Goal: Task Accomplishment & Management: Use online tool/utility

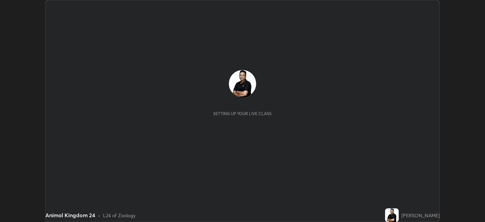
scroll to position [222, 484]
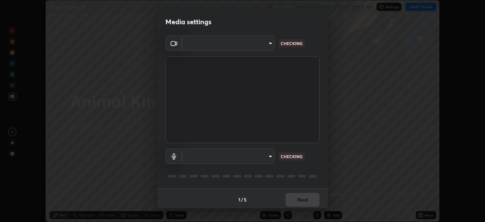
click at [269, 155] on body "Erase all Animal Kingdom 24 Recording WAS SCHEDULED TO START AT 9:25 AM Setting…" at bounding box center [242, 111] width 485 height 222
type input "67417adfccfa8b42c30ef4407fe4a6c493a28e79373338af571501226f50bce5"
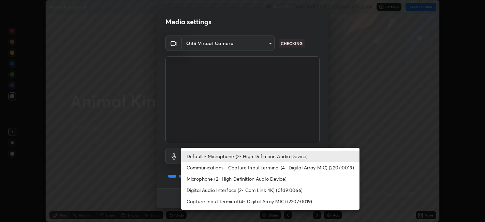
click at [265, 177] on li "Microphone (2- High Definition Audio Device)" at bounding box center [270, 178] width 178 height 11
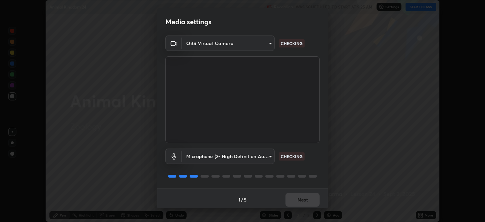
click at [267, 157] on body "Erase all Animal Kingdom 24 Recording WAS SCHEDULED TO START AT 9:25 AM Setting…" at bounding box center [242, 111] width 485 height 222
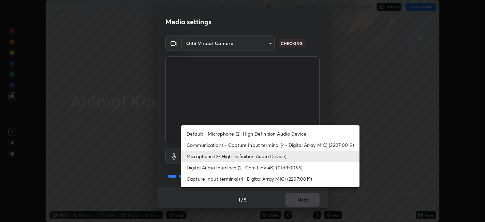
click at [268, 132] on li "Default - Microphone (2- High Definition Audio Device)" at bounding box center [270, 133] width 178 height 11
type input "default"
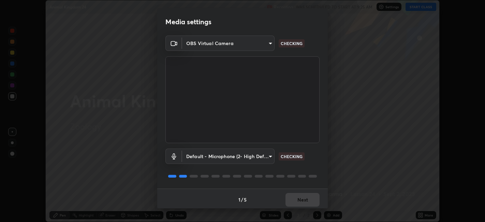
scroll to position [2, 0]
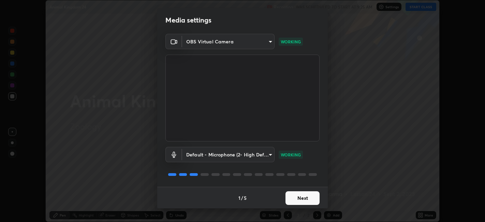
click at [303, 196] on button "Next" at bounding box center [302, 198] width 34 height 14
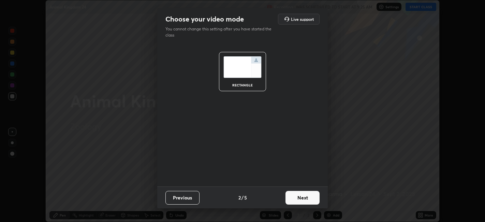
click at [304, 197] on button "Next" at bounding box center [302, 198] width 34 height 14
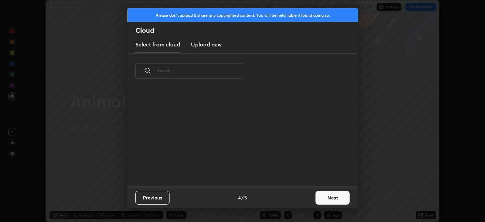
click at [322, 195] on button "Next" at bounding box center [332, 198] width 34 height 14
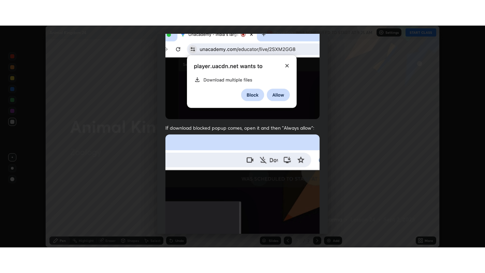
scroll to position [141, 0]
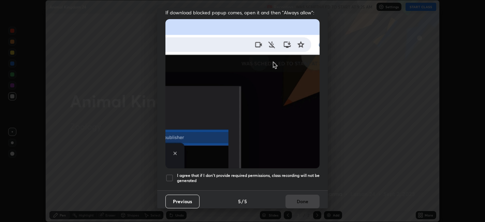
click at [170, 175] on div at bounding box center [169, 178] width 8 height 8
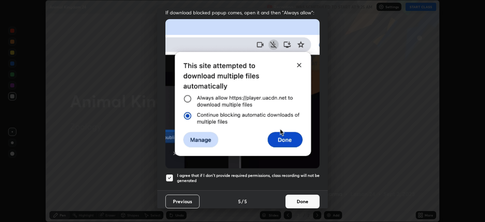
click at [312, 196] on button "Done" at bounding box center [302, 201] width 34 height 14
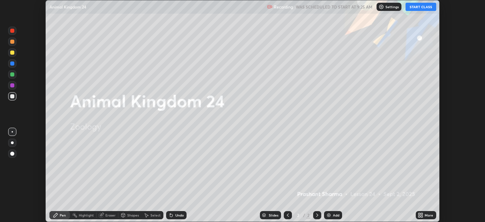
click at [419, 213] on icon at bounding box center [419, 214] width 2 height 2
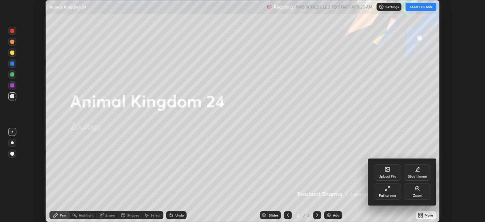
click at [414, 172] on div "Slide theme" at bounding box center [417, 172] width 27 height 16
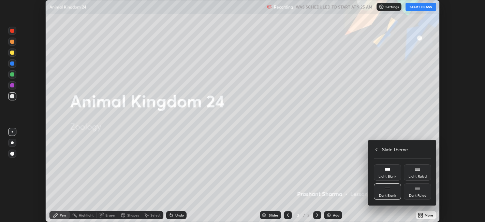
click at [388, 193] on div "Dark Blank" at bounding box center [387, 191] width 27 height 16
click at [387, 149] on h4 "Slide theme" at bounding box center [395, 149] width 26 height 7
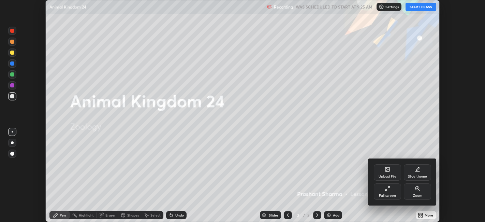
click at [393, 190] on div "Full screen" at bounding box center [387, 191] width 27 height 16
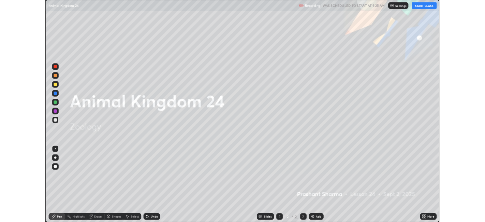
scroll to position [273, 485]
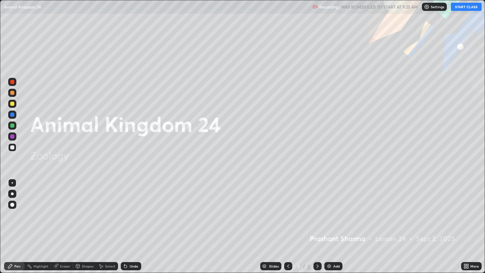
click at [334, 221] on div "Add" at bounding box center [333, 266] width 18 height 8
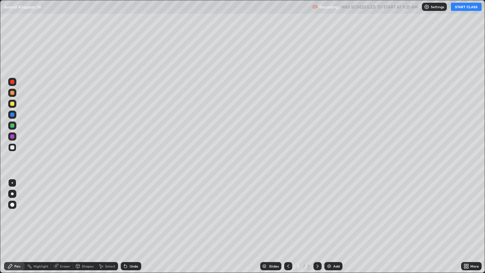
click at [462, 7] on button "START CLASS" at bounding box center [466, 7] width 31 height 8
click at [329, 221] on img at bounding box center [328, 265] width 5 height 5
click at [132, 221] on div "Undo" at bounding box center [131, 266] width 20 height 8
click at [64, 221] on div "Eraser" at bounding box center [65, 265] width 10 height 3
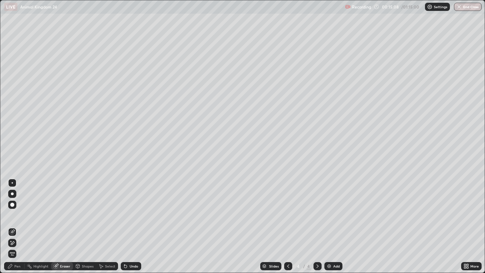
click at [20, 221] on div "Pen" at bounding box center [14, 266] width 20 height 8
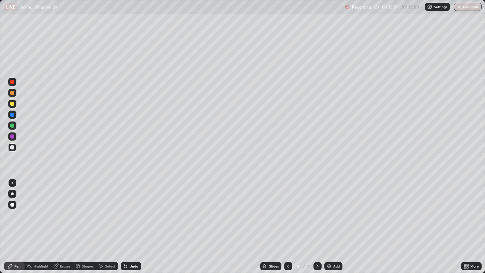
click at [12, 126] on div at bounding box center [12, 125] width 4 height 4
click at [66, 221] on div "Eraser" at bounding box center [65, 265] width 10 height 3
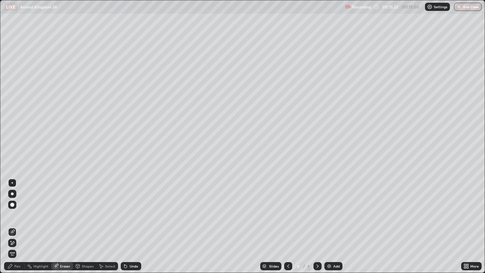
click at [14, 221] on div "Pen" at bounding box center [14, 266] width 20 height 8
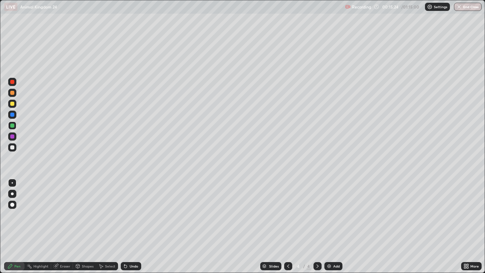
click at [12, 147] on div at bounding box center [12, 147] width 4 height 4
click at [12, 103] on div at bounding box center [12, 104] width 4 height 4
click at [134, 221] on div "Undo" at bounding box center [134, 265] width 9 height 3
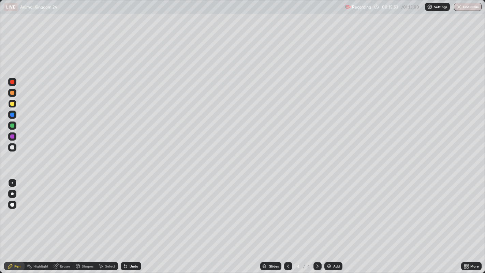
click at [135, 221] on div "Undo" at bounding box center [131, 266] width 20 height 8
click at [136, 221] on div "Undo" at bounding box center [134, 265] width 9 height 3
click at [137, 221] on div "Undo" at bounding box center [134, 265] width 9 height 3
click at [137, 221] on div "Undo" at bounding box center [131, 266] width 20 height 8
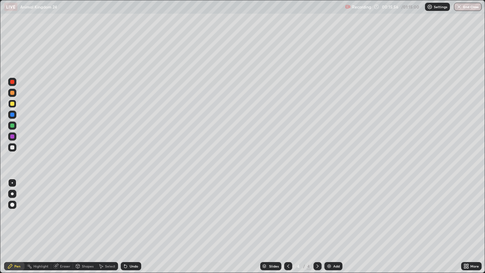
click at [138, 221] on div "Undo" at bounding box center [131, 266] width 20 height 8
click at [13, 146] on div at bounding box center [12, 147] width 4 height 4
click at [12, 125] on div at bounding box center [12, 125] width 4 height 4
click at [14, 124] on div at bounding box center [12, 125] width 4 height 4
click at [12, 104] on div at bounding box center [12, 104] width 4 height 4
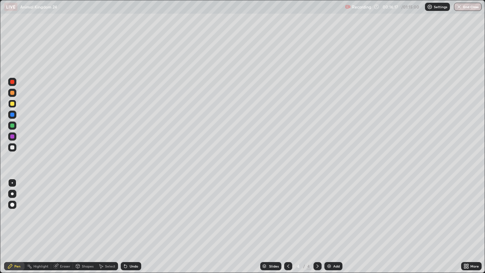
click at [131, 221] on div "Undo" at bounding box center [131, 266] width 20 height 8
click at [11, 146] on div at bounding box center [12, 147] width 4 height 4
click at [130, 221] on div "Undo" at bounding box center [131, 266] width 20 height 8
click at [132, 221] on div "Undo" at bounding box center [131, 266] width 20 height 8
click at [11, 92] on div at bounding box center [12, 93] width 4 height 4
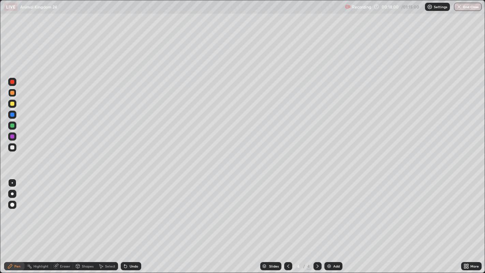
click at [12, 148] on div at bounding box center [12, 147] width 4 height 4
click at [134, 221] on div "Undo" at bounding box center [131, 266] width 20 height 8
click at [14, 137] on div at bounding box center [12, 136] width 4 height 4
click at [12, 104] on div at bounding box center [12, 104] width 4 height 4
click at [13, 115] on div at bounding box center [12, 115] width 4 height 4
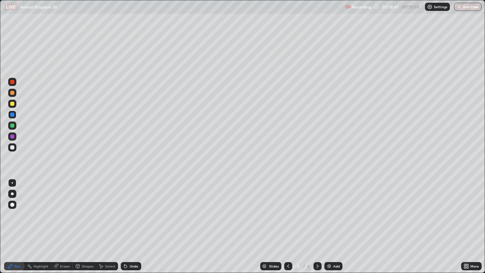
click at [12, 192] on div at bounding box center [12, 193] width 3 height 3
click at [62, 221] on div "Eraser" at bounding box center [65, 265] width 10 height 3
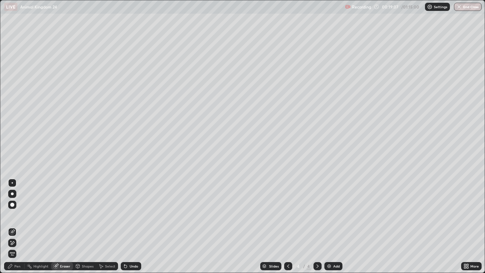
click at [17, 221] on div "Pen" at bounding box center [17, 265] width 6 height 3
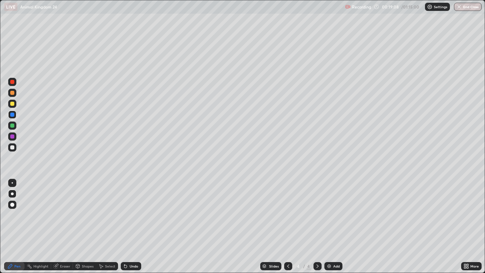
click at [12, 147] on div at bounding box center [12, 147] width 4 height 4
click at [12, 182] on div at bounding box center [12, 183] width 8 height 8
click at [14, 93] on div at bounding box center [12, 93] width 4 height 4
click at [329, 221] on div "Add" at bounding box center [333, 266] width 18 height 8
click at [11, 124] on div at bounding box center [12, 125] width 4 height 4
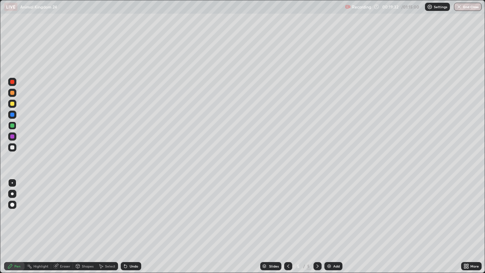
click at [11, 135] on div at bounding box center [12, 136] width 4 height 4
click at [12, 93] on div at bounding box center [12, 93] width 4 height 4
click at [13, 203] on div at bounding box center [12, 205] width 4 height 4
click at [135, 221] on div "Undo" at bounding box center [131, 266] width 20 height 8
click at [132, 221] on div "Undo" at bounding box center [131, 266] width 20 height 8
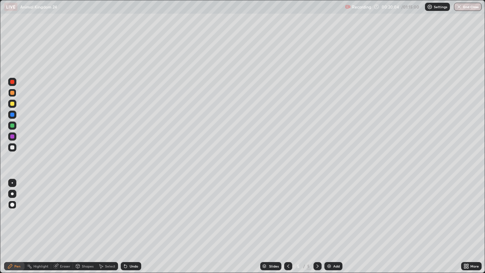
click at [13, 125] on div at bounding box center [12, 125] width 4 height 4
click at [12, 206] on div at bounding box center [12, 205] width 4 height 4
click at [12, 182] on div at bounding box center [12, 182] width 1 height 1
click at [132, 221] on div "Undo" at bounding box center [131, 266] width 20 height 8
click at [131, 221] on div "Undo" at bounding box center [131, 266] width 20 height 8
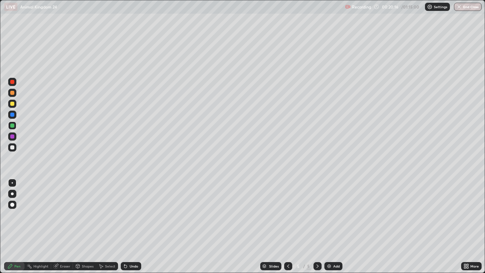
click at [12, 136] on div at bounding box center [12, 136] width 4 height 4
click at [14, 104] on div at bounding box center [12, 104] width 4 height 4
click at [107, 221] on div "Select" at bounding box center [107, 266] width 22 height 8
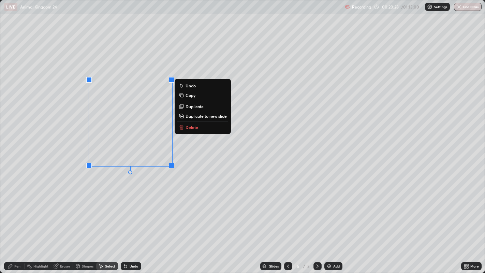
click at [194, 95] on p "Copy" at bounding box center [190, 94] width 10 height 5
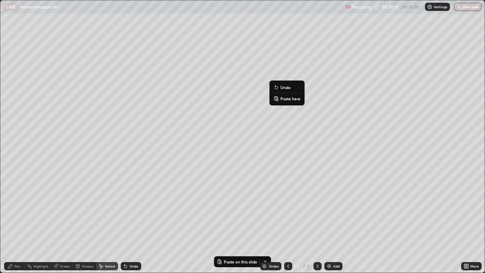
click at [286, 98] on p "Paste here" at bounding box center [290, 98] width 20 height 5
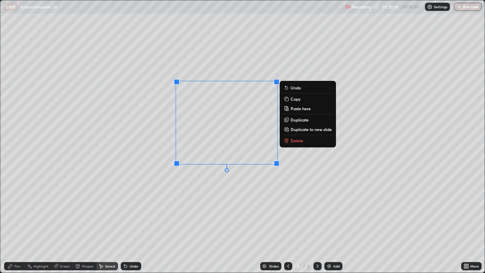
click at [215, 196] on div "0 ° Undo Copy Paste here Duplicate Duplicate to new slide Delete" at bounding box center [242, 136] width 484 height 272
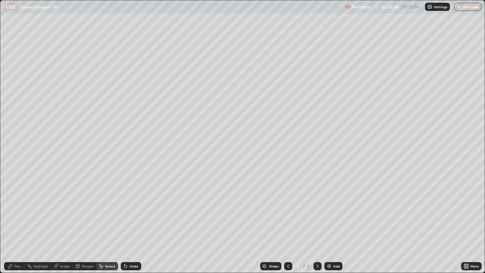
click at [62, 221] on div "Eraser" at bounding box center [65, 265] width 10 height 3
click at [106, 221] on div "Select" at bounding box center [110, 265] width 10 height 3
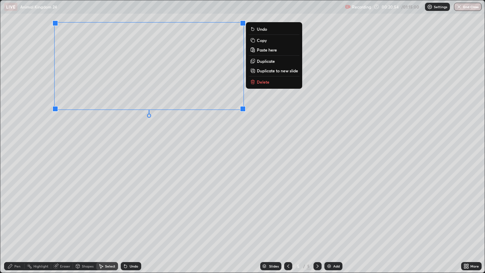
click at [187, 137] on div "0 ° Undo Copy Paste here Duplicate Duplicate to new slide Delete" at bounding box center [242, 136] width 484 height 272
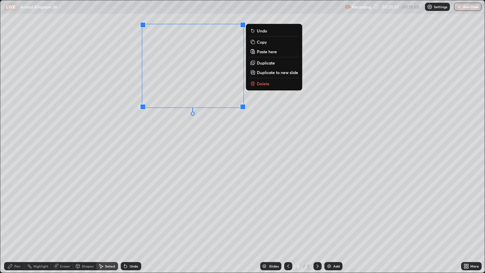
click at [262, 43] on p "Copy" at bounding box center [262, 41] width 10 height 5
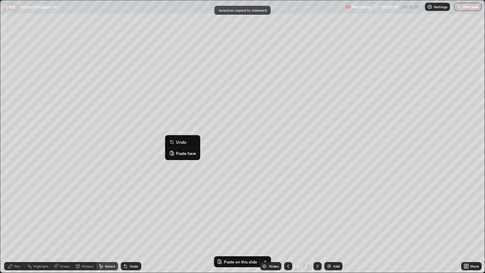
click at [185, 155] on p "Paste here" at bounding box center [186, 152] width 20 height 5
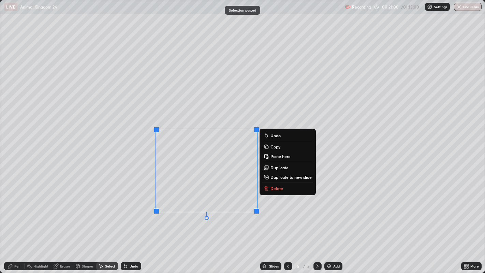
click at [150, 221] on div "0 ° Undo Copy Paste here Duplicate Duplicate to new slide Delete" at bounding box center [242, 136] width 484 height 272
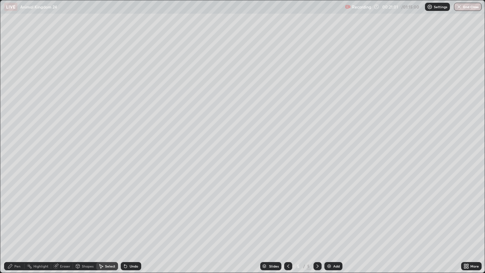
click at [18, 221] on div "Pen" at bounding box center [17, 265] width 6 height 3
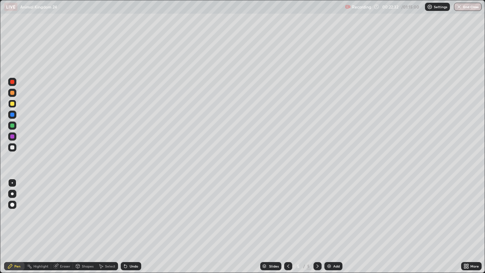
click at [134, 221] on div "Undo" at bounding box center [134, 265] width 9 height 3
click at [136, 221] on div "Undo" at bounding box center [134, 265] width 9 height 3
click at [135, 221] on div "Undo" at bounding box center [134, 265] width 9 height 3
click at [132, 221] on div "Undo" at bounding box center [134, 265] width 9 height 3
click at [131, 221] on div "Undo" at bounding box center [134, 265] width 9 height 3
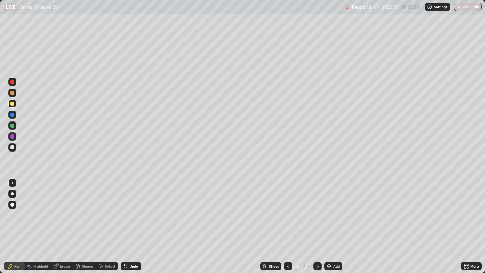
click at [14, 148] on div at bounding box center [12, 147] width 4 height 4
click at [109, 221] on div "Select" at bounding box center [110, 265] width 10 height 3
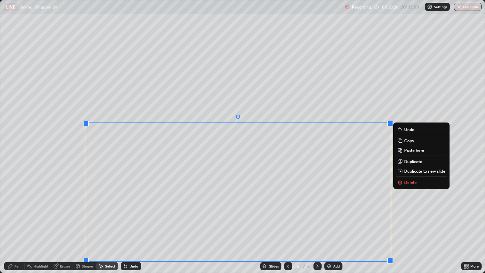
click at [409, 140] on p "Copy" at bounding box center [409, 140] width 10 height 5
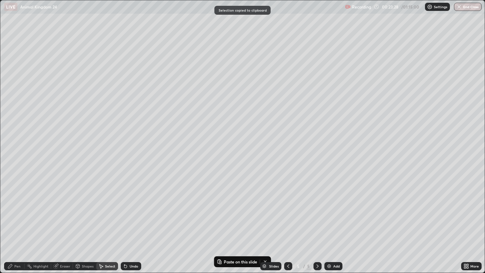
click at [332, 221] on div "Add" at bounding box center [333, 266] width 18 height 8
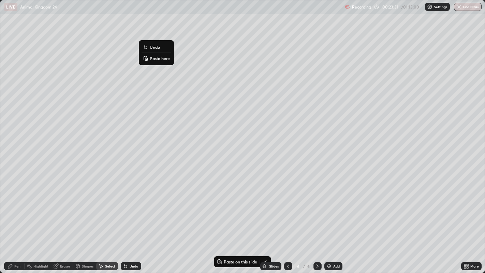
click at [158, 57] on p "Paste here" at bounding box center [160, 58] width 20 height 5
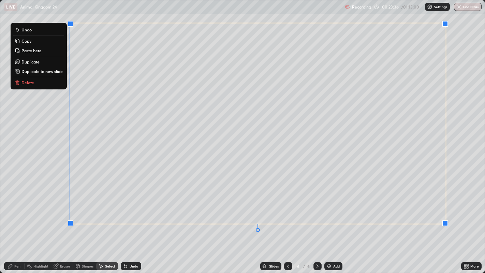
click at [278, 221] on div "0 ° Undo Copy Paste here Duplicate Duplicate to new slide Delete" at bounding box center [242, 136] width 484 height 272
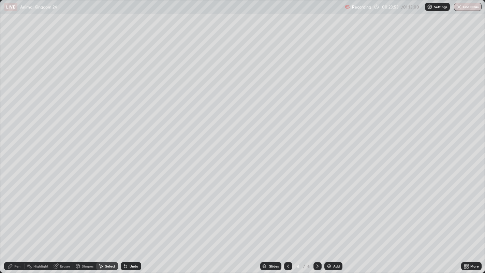
click at [18, 221] on div "Pen" at bounding box center [17, 265] width 6 height 3
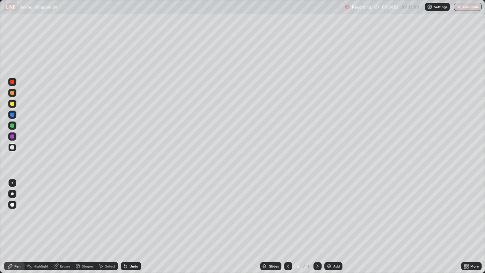
click at [287, 221] on div at bounding box center [288, 266] width 8 height 8
click at [110, 221] on div "Select" at bounding box center [110, 265] width 10 height 3
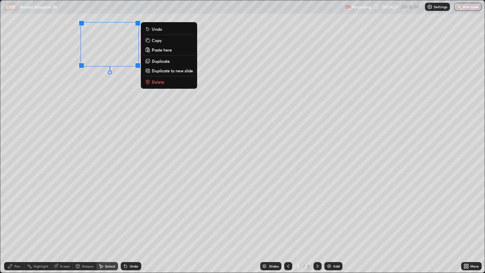
click at [72, 130] on div "0 ° Undo Copy Paste here Duplicate Duplicate to new slide Delete" at bounding box center [242, 136] width 484 height 272
click at [160, 40] on p "Copy" at bounding box center [157, 40] width 10 height 5
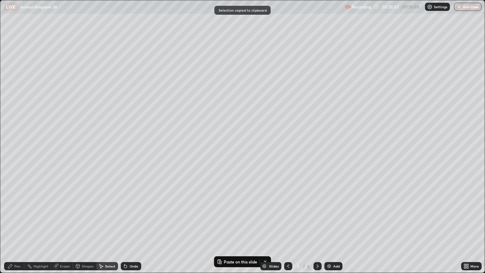
click at [287, 221] on icon at bounding box center [287, 265] width 5 height 5
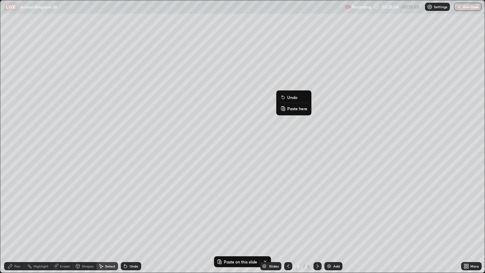
click at [295, 108] on p "Paste here" at bounding box center [297, 108] width 20 height 5
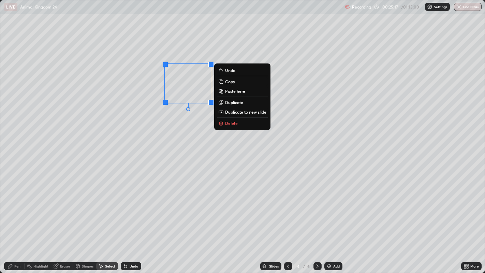
click at [273, 156] on div "0 ° Undo Copy Paste here Duplicate Duplicate to new slide Delete" at bounding box center [242, 136] width 484 height 272
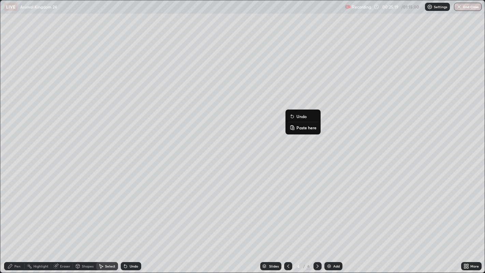
click at [304, 126] on p "Paste here" at bounding box center [306, 127] width 20 height 5
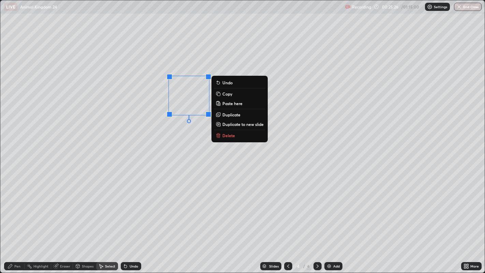
click at [280, 175] on div "0 ° Undo Copy Paste here Duplicate Duplicate to new slide Delete" at bounding box center [242, 136] width 484 height 272
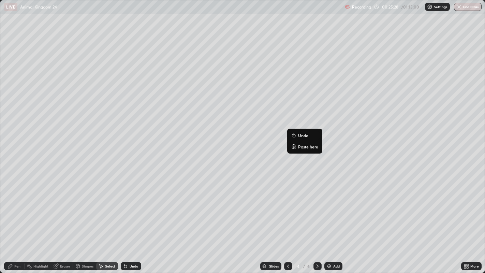
click at [304, 147] on p "Paste here" at bounding box center [308, 146] width 20 height 5
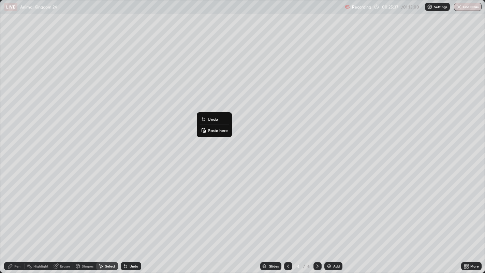
click at [163, 182] on div "0 ° Undo Copy Paste here Duplicate Duplicate to new slide Delete" at bounding box center [242, 136] width 484 height 272
click at [19, 221] on div "Pen" at bounding box center [17, 265] width 6 height 3
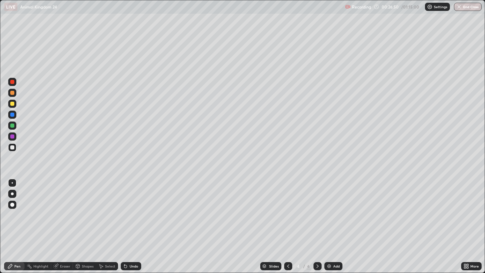
click at [12, 124] on div at bounding box center [12, 125] width 4 height 4
click at [13, 92] on div at bounding box center [12, 93] width 4 height 4
click at [12, 147] on div at bounding box center [12, 147] width 4 height 4
click at [14, 104] on div at bounding box center [12, 104] width 4 height 4
click at [133, 221] on div "Undo" at bounding box center [134, 265] width 9 height 3
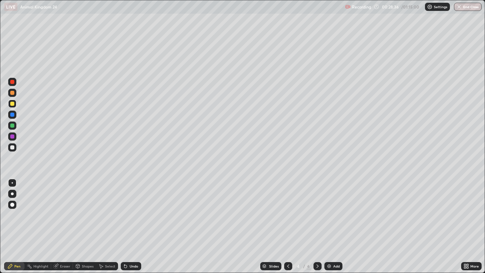
click at [133, 221] on div "Undo" at bounding box center [134, 265] width 9 height 3
click at [134, 221] on div "Undo" at bounding box center [134, 265] width 9 height 3
click at [135, 221] on div "Undo" at bounding box center [134, 265] width 9 height 3
click at [135, 221] on div "Undo" at bounding box center [131, 266] width 20 height 8
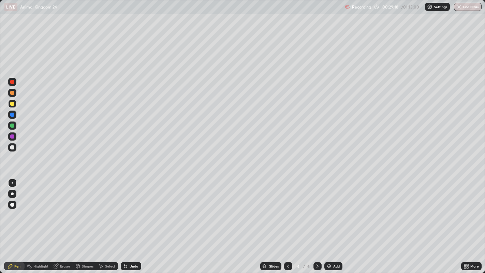
click at [132, 221] on div "Undo" at bounding box center [134, 265] width 9 height 3
click at [66, 221] on div "Eraser" at bounding box center [62, 266] width 22 height 8
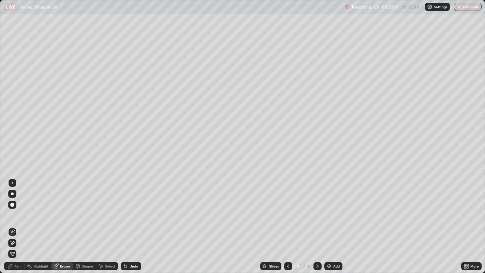
click at [22, 221] on div "Pen" at bounding box center [14, 266] width 20 height 8
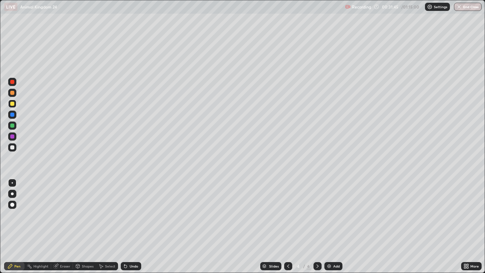
click at [316, 221] on icon at bounding box center [317, 265] width 5 height 5
click at [331, 221] on div "Add" at bounding box center [333, 266] width 18 height 8
click at [289, 221] on div at bounding box center [288, 266] width 8 height 8
click at [315, 221] on icon at bounding box center [317, 265] width 5 height 5
click at [316, 221] on icon at bounding box center [317, 265] width 5 height 5
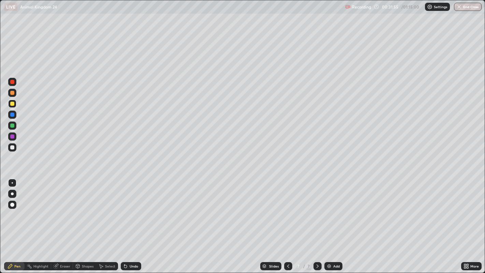
click at [331, 221] on div "Add" at bounding box center [333, 266] width 18 height 8
click at [15, 148] on div at bounding box center [12, 147] width 8 height 8
click at [64, 221] on div "Eraser" at bounding box center [65, 265] width 10 height 3
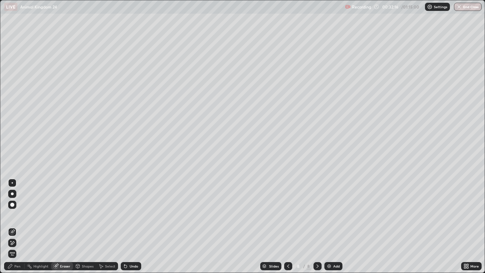
click at [17, 221] on div "Pen" at bounding box center [17, 265] width 6 height 3
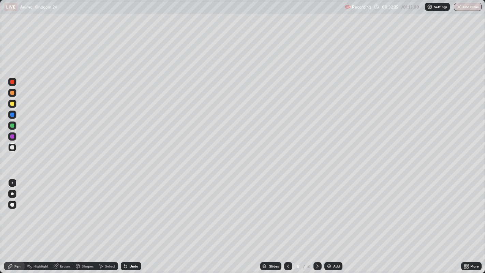
click at [132, 221] on div "Undo" at bounding box center [134, 265] width 9 height 3
click at [131, 221] on div "Undo" at bounding box center [131, 266] width 20 height 8
click at [59, 221] on div "Eraser" at bounding box center [62, 266] width 22 height 8
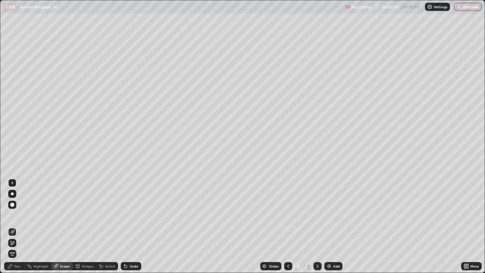
click at [18, 221] on div "Pen" at bounding box center [17, 265] width 6 height 3
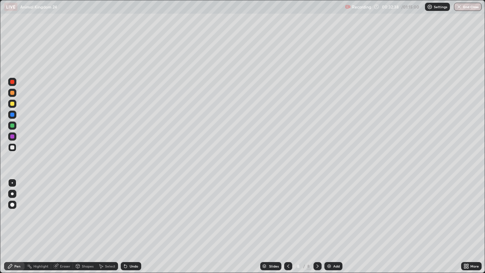
click at [86, 221] on div "Shapes" at bounding box center [88, 265] width 12 height 3
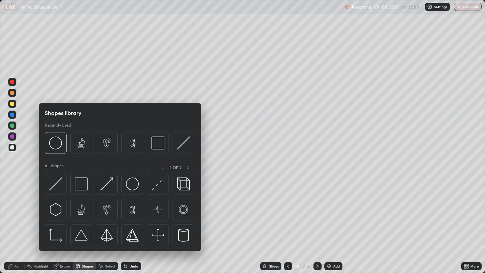
click at [64, 221] on div "Eraser" at bounding box center [62, 266] width 22 height 8
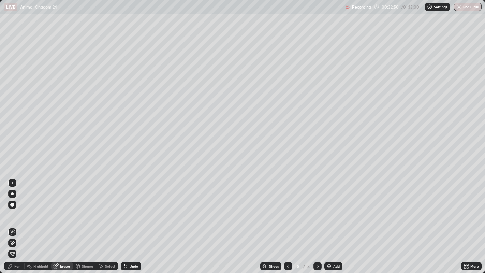
click at [17, 221] on div "Pen" at bounding box center [17, 265] width 6 height 3
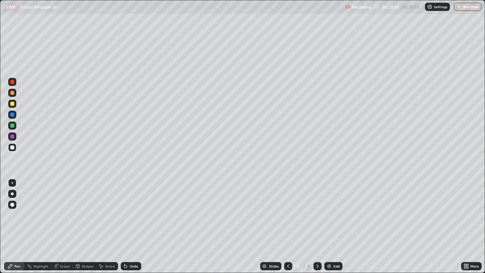
click at [59, 221] on div "Eraser" at bounding box center [62, 266] width 22 height 8
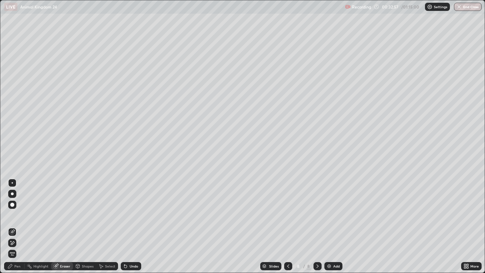
click at [14, 221] on div "Pen" at bounding box center [17, 265] width 6 height 3
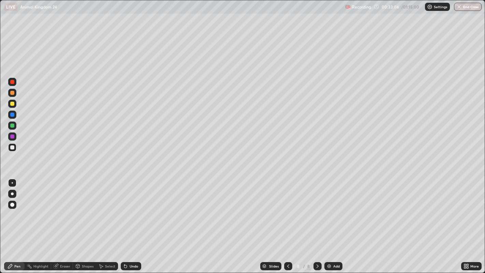
click at [13, 105] on div at bounding box center [12, 104] width 4 height 4
click at [13, 93] on div at bounding box center [12, 93] width 4 height 4
click at [13, 136] on div at bounding box center [12, 136] width 4 height 4
click at [12, 204] on div at bounding box center [12, 205] width 4 height 4
click at [13, 102] on div at bounding box center [12, 104] width 4 height 4
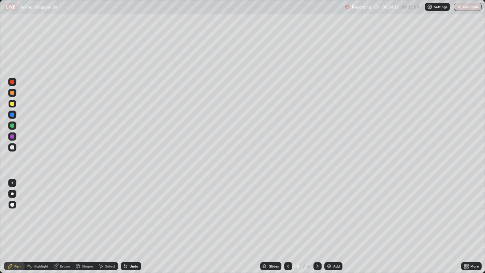
click at [12, 182] on div at bounding box center [12, 182] width 1 height 1
click at [11, 124] on div at bounding box center [12, 125] width 4 height 4
click at [11, 80] on div at bounding box center [12, 82] width 4 height 4
click at [13, 205] on div at bounding box center [12, 205] width 4 height 4
click at [11, 115] on div at bounding box center [12, 115] width 4 height 4
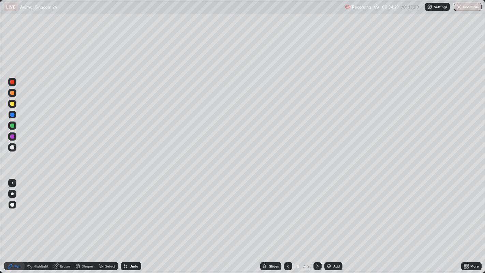
click at [13, 204] on div at bounding box center [12, 205] width 4 height 4
click at [13, 147] on div at bounding box center [12, 147] width 4 height 4
click at [133, 221] on div "Undo" at bounding box center [131, 266] width 20 height 8
click at [136, 221] on div "Undo" at bounding box center [131, 266] width 20 height 8
click at [12, 182] on div at bounding box center [12, 182] width 1 height 1
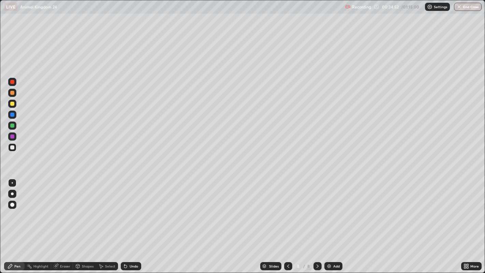
click at [13, 104] on div at bounding box center [12, 104] width 4 height 4
click at [9, 91] on div at bounding box center [12, 93] width 8 height 8
click at [14, 92] on div at bounding box center [12, 93] width 4 height 4
click at [12, 126] on div at bounding box center [12, 125] width 4 height 4
click at [11, 205] on div at bounding box center [12, 205] width 4 height 4
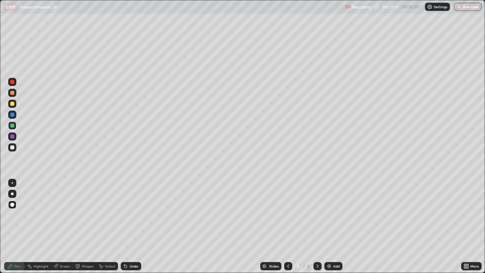
click at [13, 92] on div at bounding box center [12, 93] width 4 height 4
click at [12, 147] on div at bounding box center [12, 147] width 4 height 4
click at [12, 182] on div at bounding box center [12, 182] width 1 height 1
click at [13, 103] on div at bounding box center [12, 104] width 4 height 4
click at [136, 221] on div "Undo" at bounding box center [131, 266] width 20 height 8
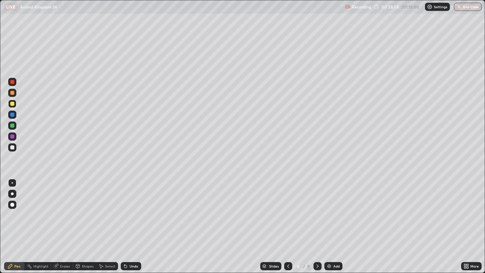
click at [134, 221] on div "Undo" at bounding box center [134, 265] width 9 height 3
click at [288, 221] on icon at bounding box center [287, 265] width 5 height 5
click at [286, 221] on div at bounding box center [288, 266] width 8 height 8
click at [287, 221] on icon at bounding box center [287, 265] width 5 height 5
click at [286, 221] on div at bounding box center [288, 266] width 8 height 8
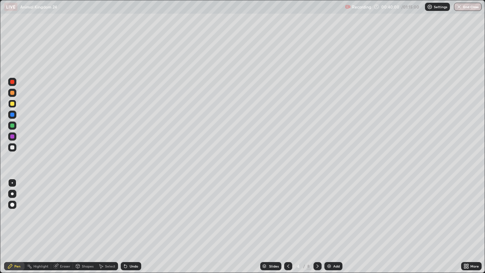
click at [287, 221] on div at bounding box center [288, 266] width 8 height 8
click at [316, 221] on icon at bounding box center [317, 265] width 5 height 5
click at [317, 221] on icon at bounding box center [317, 265] width 5 height 5
click at [316, 221] on icon at bounding box center [317, 265] width 5 height 5
click at [317, 221] on icon at bounding box center [317, 265] width 5 height 5
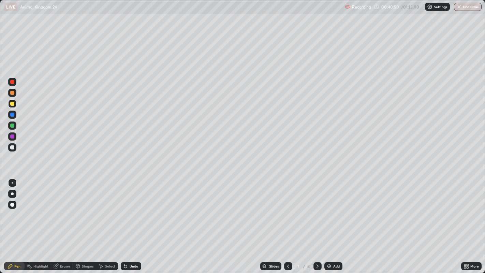
click at [316, 221] on icon at bounding box center [317, 265] width 5 height 5
click at [333, 221] on div "Add" at bounding box center [333, 266] width 18 height 8
click at [12, 147] on div at bounding box center [12, 147] width 4 height 4
click at [13, 147] on div at bounding box center [12, 147] width 4 height 4
click at [131, 221] on div "Undo" at bounding box center [134, 265] width 9 height 3
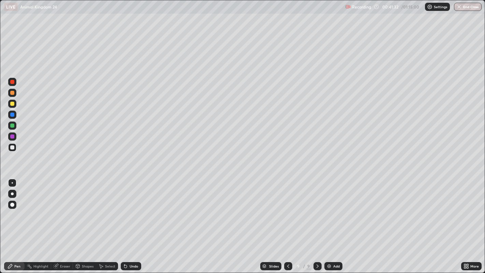
click at [134, 221] on div "Undo" at bounding box center [131, 266] width 20 height 8
click at [12, 105] on div at bounding box center [12, 104] width 4 height 4
click at [12, 146] on div at bounding box center [12, 147] width 4 height 4
click at [12, 103] on div at bounding box center [12, 104] width 4 height 4
click at [107, 221] on div "Select" at bounding box center [110, 265] width 10 height 3
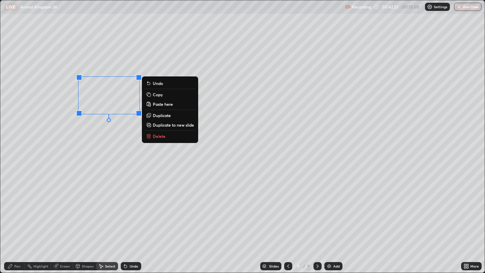
click at [93, 130] on div "0 ° Undo Copy Paste here Duplicate Duplicate to new slide Delete" at bounding box center [242, 136] width 484 height 272
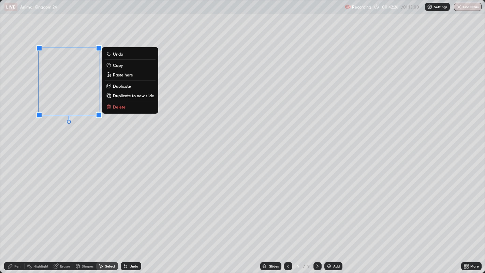
click at [81, 150] on div "0 ° Undo Copy Paste here Duplicate Duplicate to new slide Delete" at bounding box center [242, 136] width 484 height 272
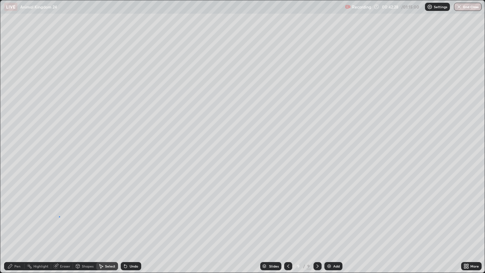
click at [59, 216] on div "0 ° Undo Copy Paste here Duplicate Duplicate to new slide Delete" at bounding box center [242, 136] width 484 height 272
click at [81, 220] on div "0 ° Undo Copy Paste here Duplicate Duplicate to new slide Delete" at bounding box center [242, 136] width 484 height 272
click at [19, 221] on div "Pen" at bounding box center [17, 265] width 6 height 3
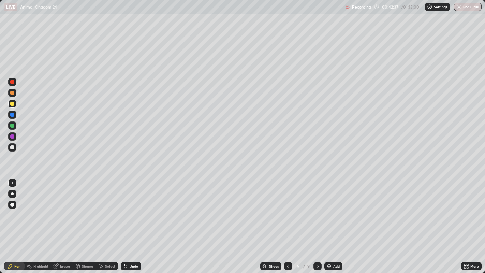
click at [13, 93] on div at bounding box center [12, 93] width 4 height 4
click at [109, 221] on div "Select" at bounding box center [110, 265] width 10 height 3
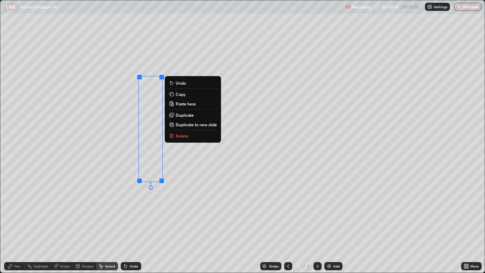
click at [182, 94] on p "Copy" at bounding box center [181, 93] width 10 height 5
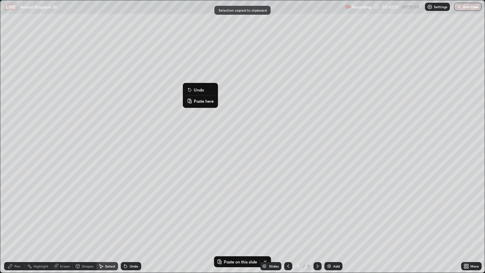
click at [202, 102] on p "Paste here" at bounding box center [204, 100] width 20 height 5
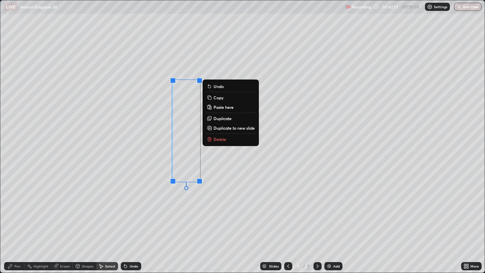
click at [143, 196] on div "0 ° Undo Copy Paste here Duplicate Duplicate to new slide Delete" at bounding box center [242, 136] width 484 height 272
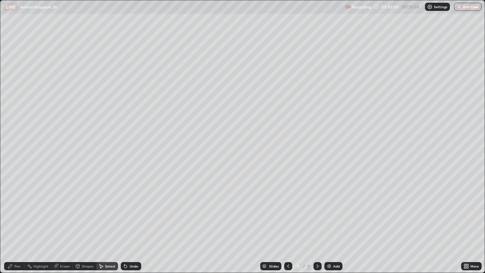
click at [20, 221] on div "Pen" at bounding box center [14, 266] width 20 height 8
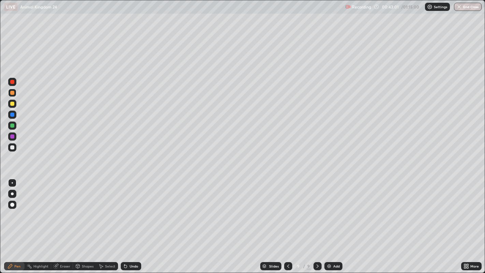
click at [12, 147] on div at bounding box center [12, 147] width 4 height 4
click at [12, 103] on div at bounding box center [12, 104] width 4 height 4
click at [12, 146] on div at bounding box center [12, 147] width 4 height 4
click at [12, 103] on div at bounding box center [12, 104] width 4 height 4
click at [12, 147] on div at bounding box center [12, 147] width 4 height 4
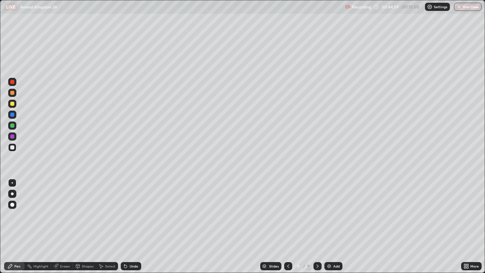
click at [133, 221] on div "Undo" at bounding box center [134, 265] width 9 height 3
click at [13, 92] on div at bounding box center [12, 93] width 4 height 4
click at [132, 221] on div "Undo" at bounding box center [134, 265] width 9 height 3
click at [130, 221] on div "Undo" at bounding box center [134, 265] width 9 height 3
click at [109, 221] on div "Select" at bounding box center [110, 265] width 10 height 3
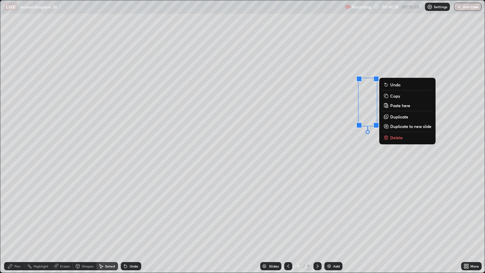
click at [347, 145] on div "0 ° Undo Copy Paste here Duplicate Duplicate to new slide Delete" at bounding box center [242, 136] width 484 height 272
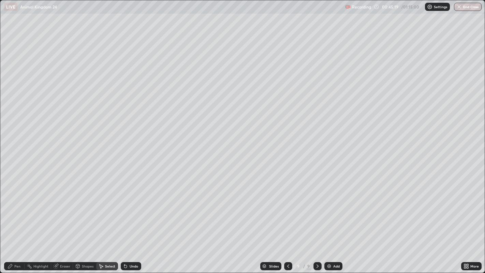
click at [20, 221] on div "Pen" at bounding box center [17, 265] width 6 height 3
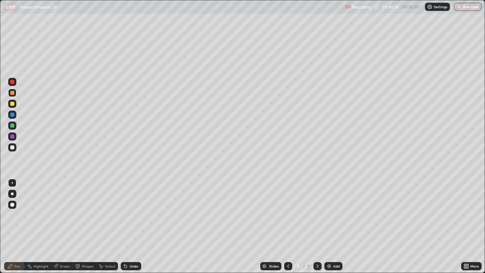
click at [12, 125] on div at bounding box center [12, 125] width 4 height 4
click at [108, 221] on div "Select" at bounding box center [110, 265] width 10 height 3
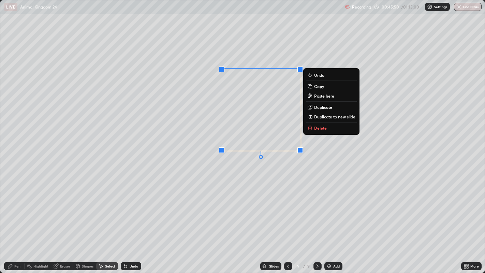
click at [320, 87] on p "Copy" at bounding box center [319, 86] width 10 height 5
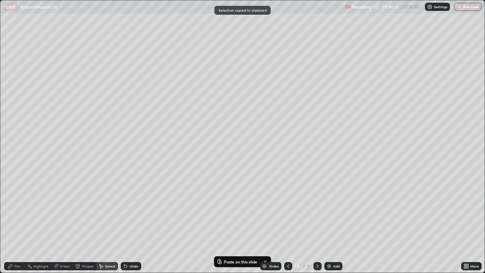
click at [333, 221] on div "Add" at bounding box center [333, 266] width 18 height 8
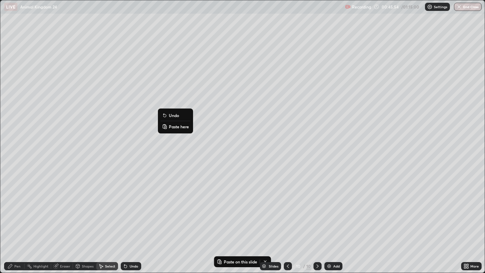
click at [175, 126] on p "Paste here" at bounding box center [179, 126] width 20 height 5
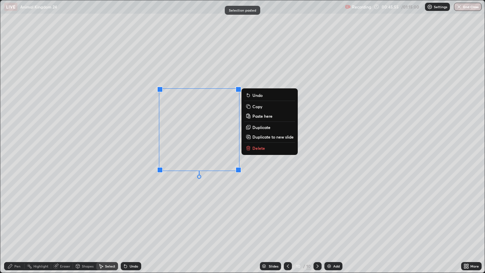
click at [176, 194] on div "0 ° Undo Copy Paste here Duplicate Duplicate to new slide Delete" at bounding box center [242, 136] width 484 height 272
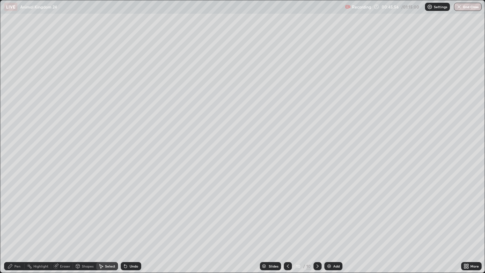
click at [64, 221] on div "Eraser" at bounding box center [65, 265] width 10 height 3
click at [107, 221] on div "Select" at bounding box center [110, 265] width 10 height 3
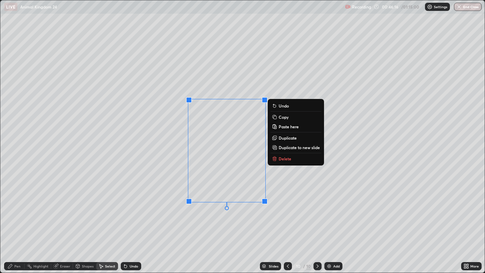
click at [158, 190] on div "0 ° Undo Copy Paste here Duplicate Duplicate to new slide Delete" at bounding box center [242, 136] width 484 height 272
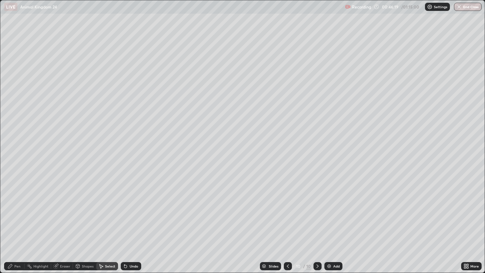
click at [288, 221] on div at bounding box center [288, 266] width 8 height 8
click at [104, 221] on div "Select" at bounding box center [107, 266] width 22 height 8
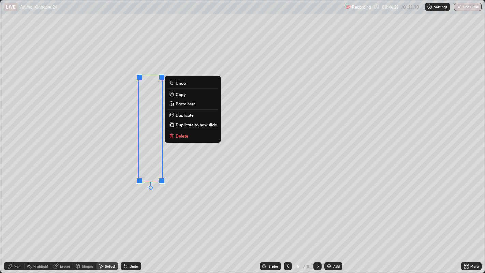
click at [183, 95] on p "Copy" at bounding box center [181, 93] width 10 height 5
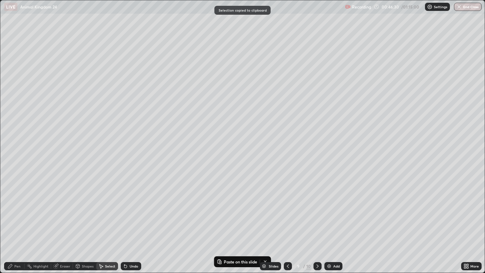
click at [316, 221] on icon at bounding box center [317, 265] width 5 height 5
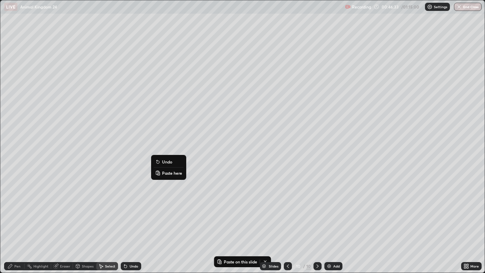
click at [168, 172] on p "Paste here" at bounding box center [172, 172] width 20 height 5
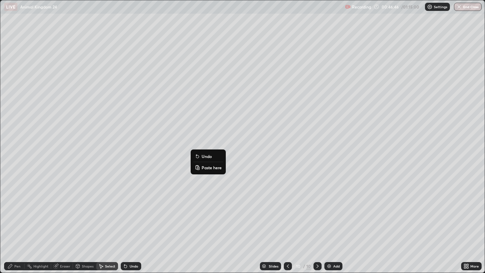
click at [152, 193] on div "0 ° Undo Copy Paste here Duplicate Duplicate to new slide Delete" at bounding box center [242, 136] width 484 height 272
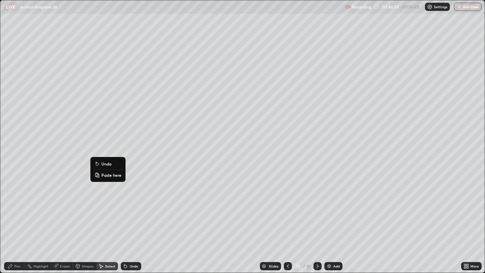
click at [111, 176] on p "Paste here" at bounding box center [111, 174] width 20 height 5
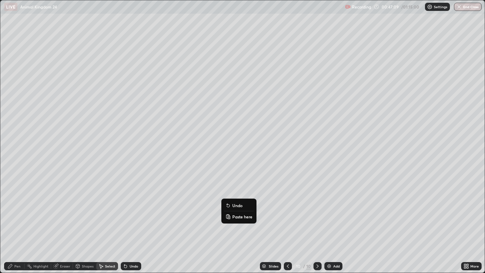
click at [267, 148] on div "0 ° Undo Copy Paste here Duplicate Duplicate to new slide Delete" at bounding box center [242, 136] width 484 height 272
click at [287, 221] on icon at bounding box center [287, 265] width 5 height 5
click at [316, 221] on icon at bounding box center [317, 265] width 5 height 5
click at [16, 221] on div "Pen" at bounding box center [17, 265] width 6 height 3
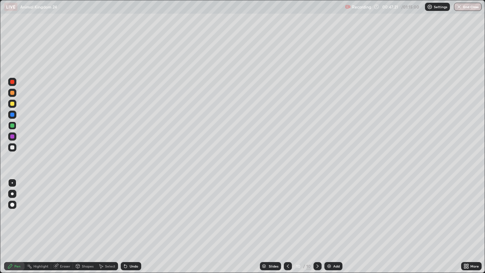
click at [12, 104] on div at bounding box center [12, 104] width 4 height 4
click at [287, 221] on icon at bounding box center [287, 265] width 5 height 5
click at [315, 221] on icon at bounding box center [317, 265] width 5 height 5
click at [109, 221] on div "Select" at bounding box center [110, 265] width 10 height 3
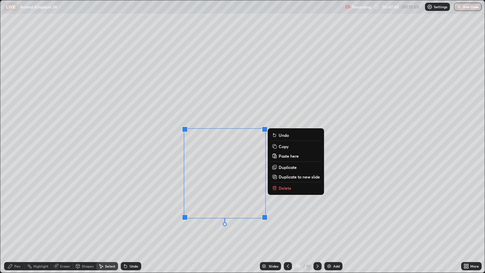
click at [143, 196] on div "0 ° Undo Copy Paste here Duplicate Duplicate to new slide Delete" at bounding box center [242, 136] width 484 height 272
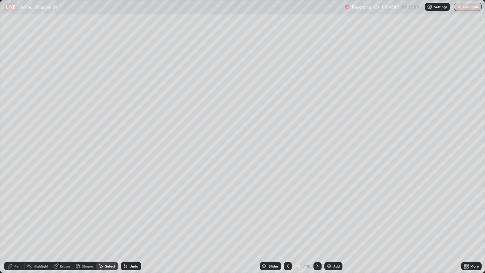
click at [61, 221] on div "Eraser" at bounding box center [65, 265] width 10 height 3
click at [14, 221] on div "Pen" at bounding box center [17, 265] width 6 height 3
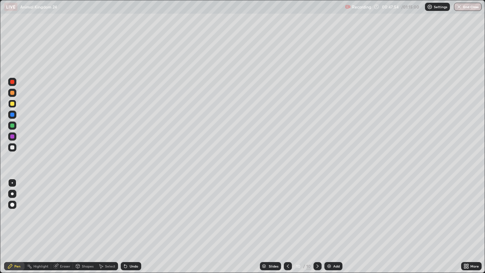
click at [11, 124] on div at bounding box center [12, 125] width 4 height 4
click at [136, 221] on div "Undo" at bounding box center [131, 266] width 20 height 8
click at [63, 221] on div "Eraser" at bounding box center [65, 265] width 10 height 3
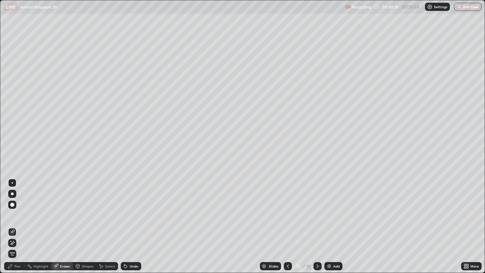
click at [17, 221] on div "Pen" at bounding box center [17, 265] width 6 height 3
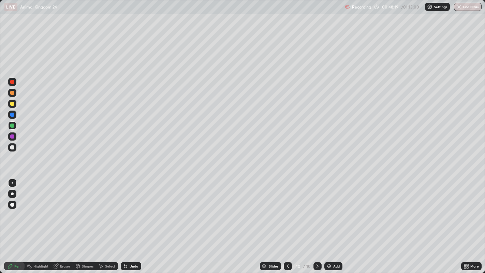
click at [13, 125] on div at bounding box center [12, 125] width 4 height 4
click at [131, 221] on div "Undo" at bounding box center [131, 266] width 20 height 8
click at [14, 203] on div at bounding box center [12, 204] width 8 height 8
click at [70, 221] on div "Eraser" at bounding box center [62, 266] width 22 height 8
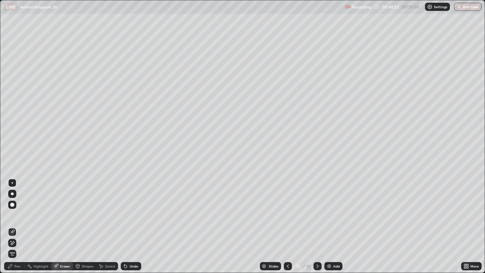
click at [21, 221] on div "Pen" at bounding box center [14, 266] width 20 height 8
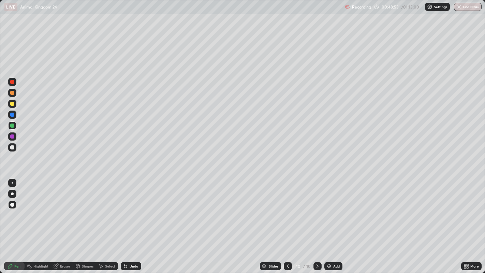
click at [12, 93] on div at bounding box center [12, 93] width 4 height 4
click at [13, 182] on div at bounding box center [12, 182] width 1 height 1
click at [12, 146] on div at bounding box center [12, 147] width 4 height 4
click at [12, 182] on div at bounding box center [12, 182] width 1 height 1
click at [12, 92] on div at bounding box center [12, 93] width 4 height 4
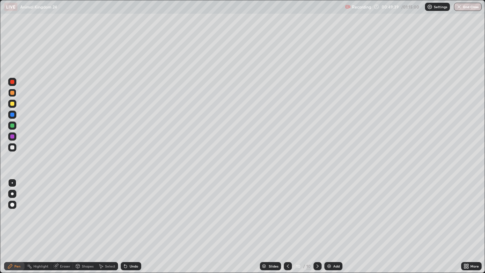
click at [12, 204] on div at bounding box center [12, 205] width 4 height 4
click at [13, 115] on div at bounding box center [12, 115] width 4 height 4
click at [11, 203] on div at bounding box center [12, 205] width 4 height 4
click at [65, 221] on div "Eraser" at bounding box center [65, 265] width 10 height 3
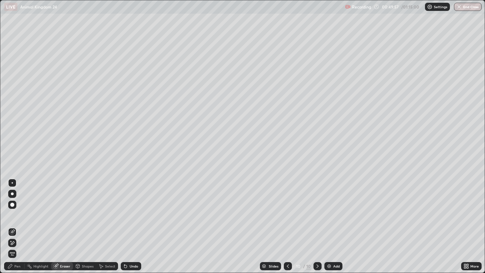
click at [12, 182] on div at bounding box center [12, 182] width 1 height 1
click at [15, 221] on div "Pen" at bounding box center [17, 265] width 6 height 3
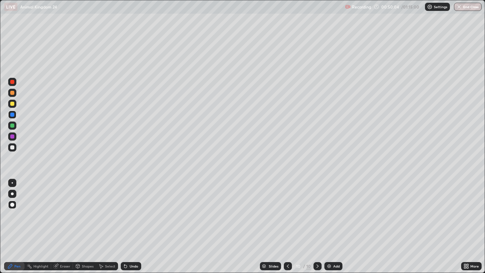
click at [13, 183] on div at bounding box center [12, 182] width 1 height 1
click at [12, 93] on div at bounding box center [12, 93] width 4 height 4
click at [12, 193] on div at bounding box center [12, 193] width 3 height 3
click at [13, 203] on div at bounding box center [12, 205] width 4 height 4
click at [13, 146] on div at bounding box center [12, 147] width 4 height 4
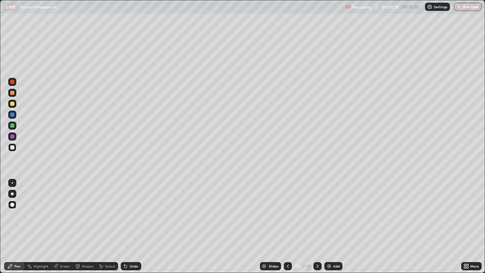
click at [13, 201] on div at bounding box center [12, 204] width 8 height 8
click at [12, 182] on div at bounding box center [12, 182] width 1 height 1
click at [13, 105] on div at bounding box center [12, 104] width 4 height 4
click at [12, 92] on div at bounding box center [12, 93] width 4 height 4
click at [127, 221] on icon at bounding box center [125, 265] width 5 height 5
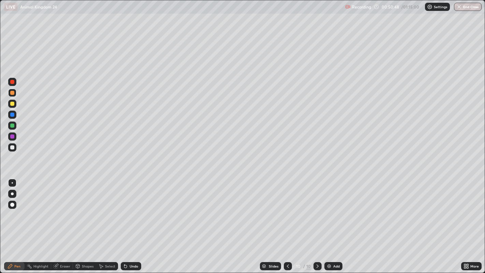
click at [124, 221] on icon at bounding box center [125, 266] width 3 height 3
click at [12, 103] on div at bounding box center [12, 104] width 4 height 4
click at [130, 221] on div "Undo" at bounding box center [134, 265] width 9 height 3
click at [134, 221] on div "Undo" at bounding box center [131, 266] width 20 height 8
click at [134, 221] on div "Undo" at bounding box center [134, 265] width 9 height 3
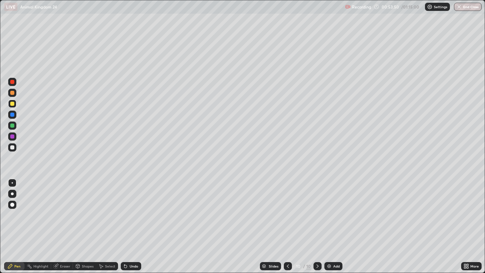
click at [133, 221] on div "Undo" at bounding box center [134, 265] width 9 height 3
click at [468, 221] on icon at bounding box center [467, 265] width 2 height 2
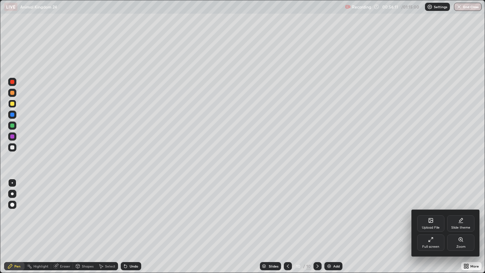
click at [429, 221] on icon at bounding box center [430, 241] width 2 height 2
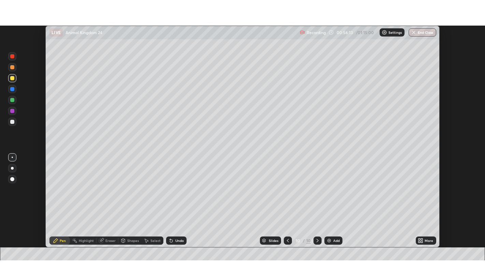
scroll to position [33873, 33610]
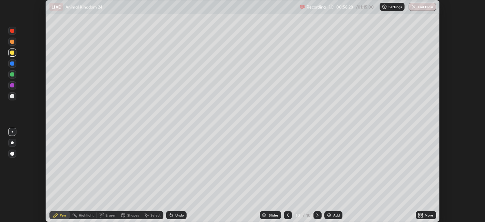
click at [420, 213] on icon at bounding box center [419, 214] width 2 height 2
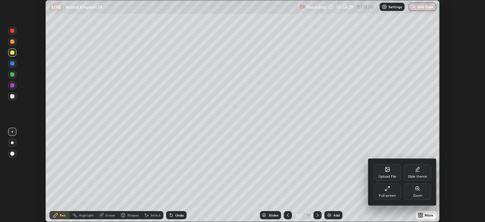
click at [386, 187] on icon at bounding box center [387, 187] width 5 height 5
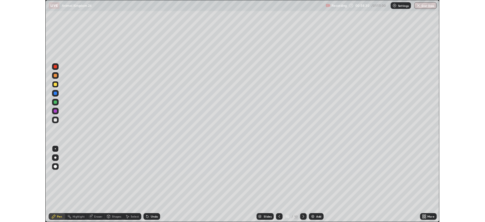
scroll to position [273, 485]
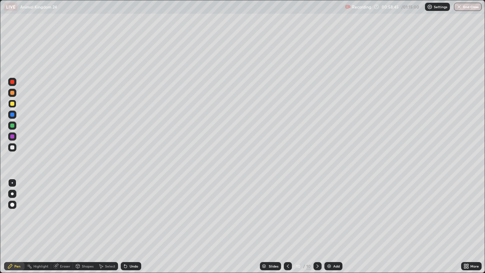
click at [335, 221] on div "Add" at bounding box center [336, 265] width 6 height 3
click at [12, 147] on div at bounding box center [12, 147] width 4 height 4
click at [14, 125] on div at bounding box center [12, 125] width 4 height 4
click at [12, 204] on div at bounding box center [12, 205] width 4 height 4
click at [64, 221] on div "Eraser" at bounding box center [65, 265] width 10 height 3
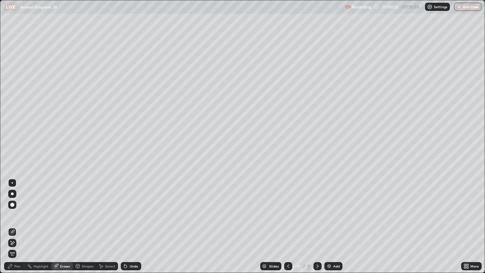
click at [13, 221] on div "Pen" at bounding box center [14, 266] width 20 height 8
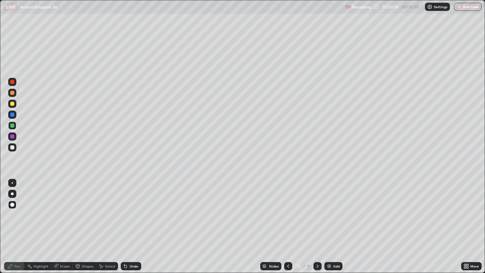
click at [12, 182] on div at bounding box center [12, 182] width 1 height 1
click at [12, 147] on div at bounding box center [12, 147] width 4 height 4
click at [13, 127] on div at bounding box center [12, 125] width 4 height 4
click at [133, 221] on div "Undo" at bounding box center [134, 265] width 9 height 3
click at [134, 221] on div "Undo" at bounding box center [134, 265] width 9 height 3
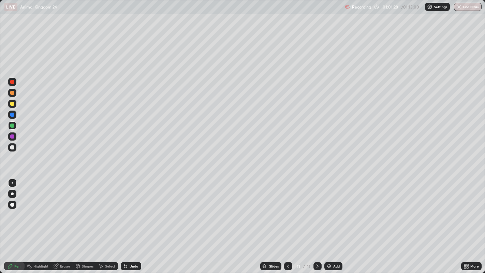
click at [132, 221] on div "Undo" at bounding box center [131, 266] width 20 height 8
click at [133, 221] on div "Undo" at bounding box center [131, 266] width 20 height 8
click at [133, 221] on div "Undo" at bounding box center [129, 266] width 23 height 14
click at [333, 221] on div "Add" at bounding box center [333, 266] width 18 height 8
click at [10, 147] on div at bounding box center [12, 147] width 4 height 4
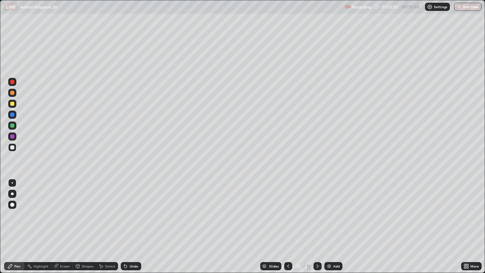
click at [13, 105] on div at bounding box center [12, 104] width 4 height 4
click at [64, 221] on div "Eraser" at bounding box center [65, 265] width 10 height 3
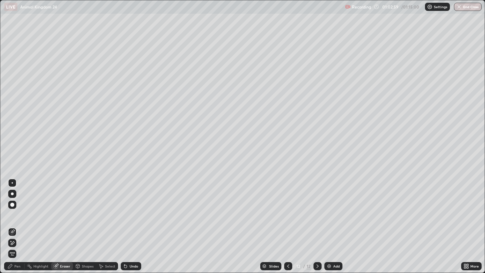
click at [19, 221] on div "Pen" at bounding box center [17, 265] width 6 height 3
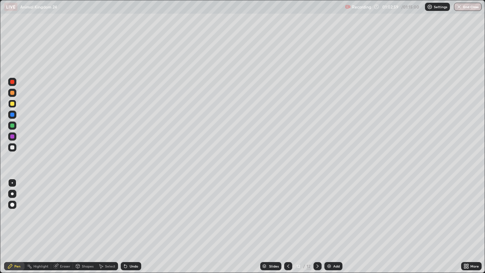
click at [12, 182] on div at bounding box center [12, 182] width 1 height 1
click at [13, 146] on div at bounding box center [12, 147] width 4 height 4
click at [65, 221] on div "Eraser" at bounding box center [65, 265] width 10 height 3
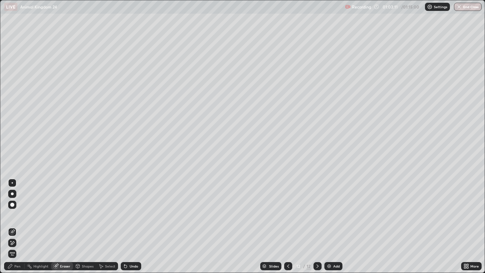
click at [19, 221] on div "Pen" at bounding box center [14, 266] width 20 height 8
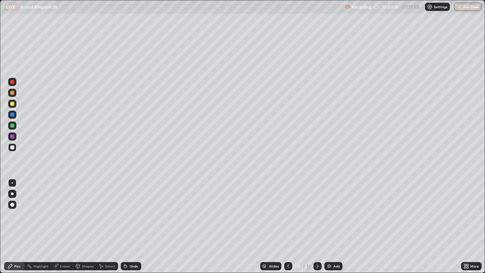
click at [13, 104] on div at bounding box center [12, 104] width 4 height 4
click at [14, 125] on div at bounding box center [12, 125] width 4 height 4
click at [287, 221] on icon at bounding box center [287, 265] width 5 height 5
click at [286, 221] on icon at bounding box center [287, 265] width 5 height 5
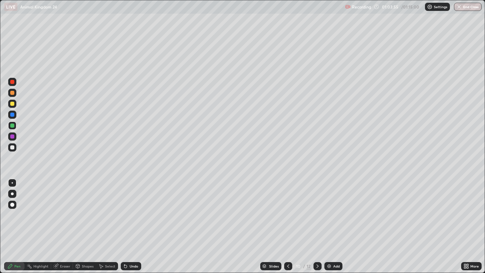
click at [286, 221] on icon at bounding box center [287, 265] width 5 height 5
click at [288, 221] on icon at bounding box center [287, 265] width 5 height 5
click at [287, 221] on icon at bounding box center [287, 265] width 5 height 5
click at [288, 221] on icon at bounding box center [287, 265] width 5 height 5
click at [286, 221] on icon at bounding box center [287, 265] width 5 height 5
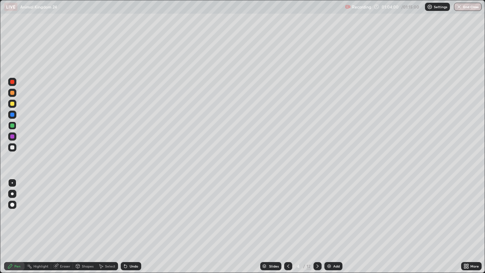
click at [289, 221] on div at bounding box center [288, 266] width 8 height 8
click at [319, 221] on div at bounding box center [317, 266] width 8 height 8
click at [316, 221] on icon at bounding box center [317, 265] width 5 height 5
click at [316, 221] on icon at bounding box center [317, 265] width 2 height 3
click at [287, 221] on icon at bounding box center [287, 265] width 5 height 5
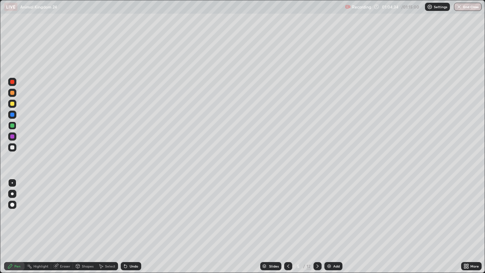
click at [316, 221] on icon at bounding box center [317, 265] width 5 height 5
click at [317, 221] on icon at bounding box center [317, 265] width 2 height 3
click at [288, 221] on div at bounding box center [288, 266] width 8 height 8
click at [287, 221] on icon at bounding box center [287, 265] width 5 height 5
click at [316, 221] on icon at bounding box center [317, 265] width 5 height 5
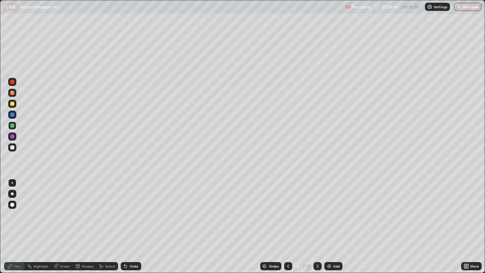
click at [317, 221] on icon at bounding box center [317, 265] width 5 height 5
click at [316, 221] on icon at bounding box center [317, 265] width 5 height 5
click at [317, 221] on icon at bounding box center [317, 265] width 5 height 5
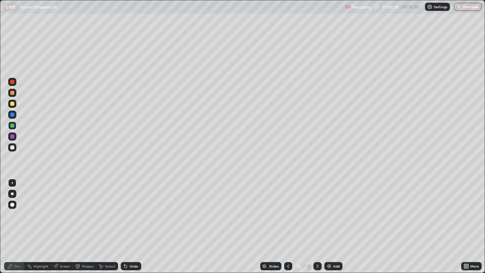
click at [316, 221] on icon at bounding box center [317, 265] width 5 height 5
click at [466, 221] on icon at bounding box center [465, 265] width 5 height 5
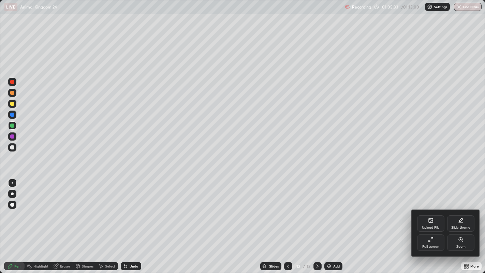
click at [430, 221] on icon at bounding box center [430, 239] width 5 height 5
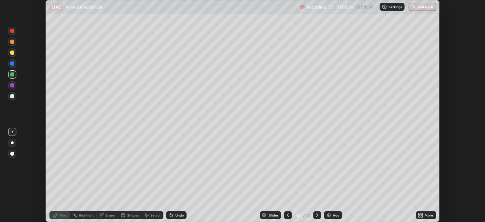
scroll to position [33873, 33610]
click at [421, 7] on button "End Class" at bounding box center [422, 7] width 28 height 8
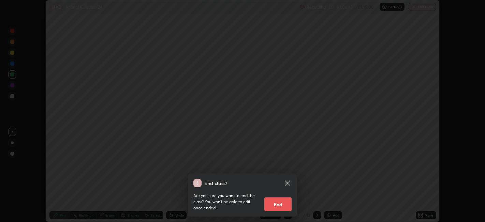
click at [279, 199] on button "End" at bounding box center [277, 204] width 27 height 14
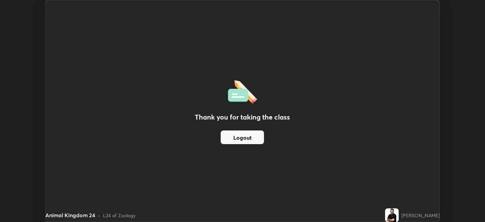
click at [484, 207] on div "Thank you for taking the class Logout Setting up your live class" at bounding box center [242, 111] width 485 height 222
click at [249, 138] on button "Logout" at bounding box center [242, 137] width 43 height 14
